Goal: Navigation & Orientation: Find specific page/section

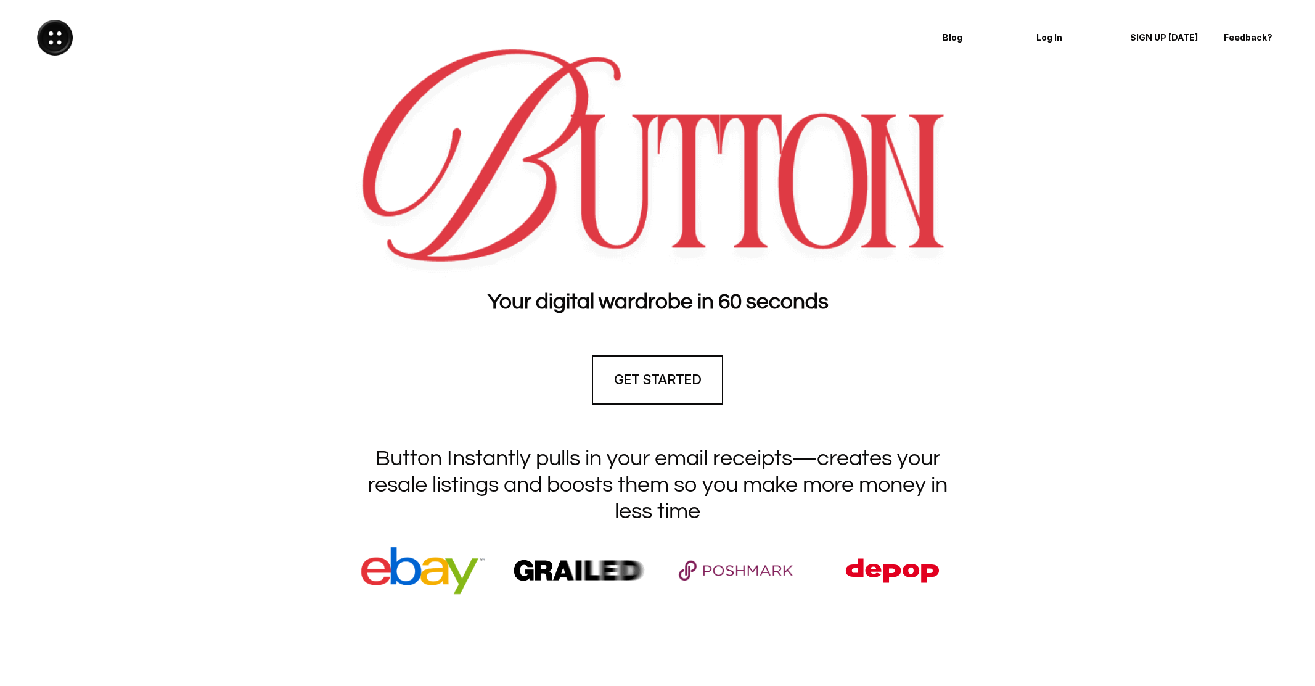
click at [146, 244] on div at bounding box center [657, 162] width 1290 height 231
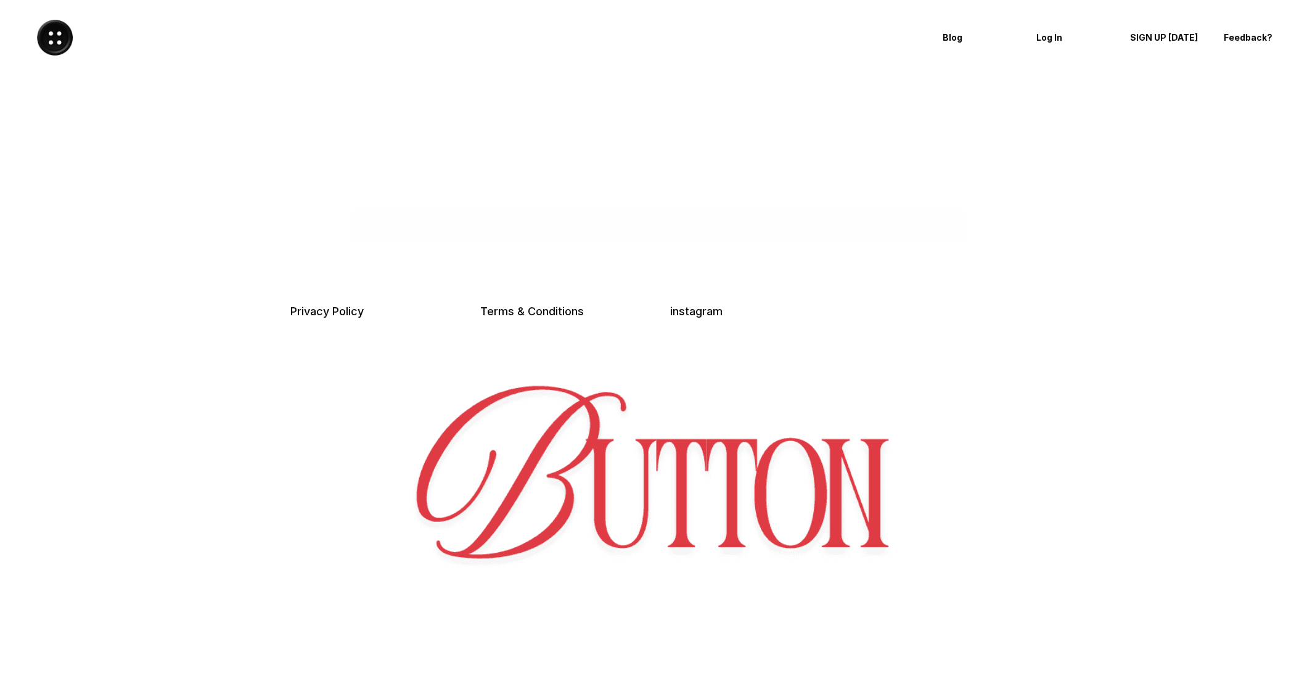
scroll to position [3089, 0]
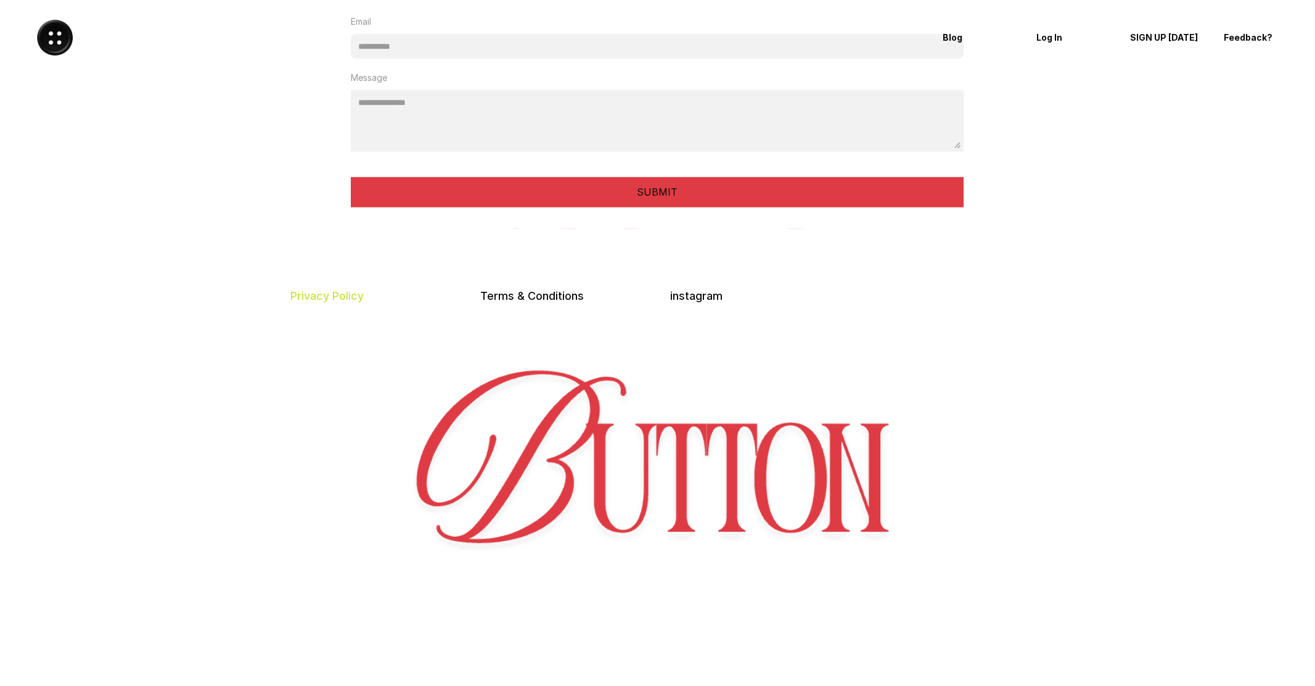
click at [339, 295] on link "Privacy Policy" at bounding box center [326, 295] width 73 height 13
